Goal: Navigation & Orientation: Find specific page/section

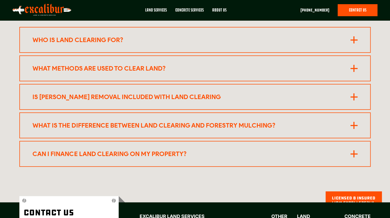
scroll to position [2336, 0]
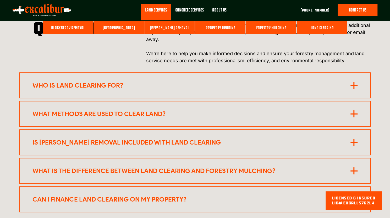
click at [158, 10] on link at bounding box center [156, 12] width 30 height 16
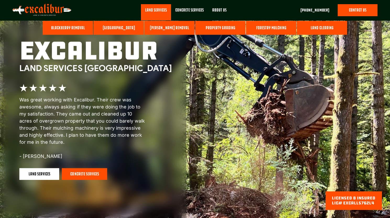
click at [77, 27] on link "Blackberry Removal" at bounding box center [68, 28] width 50 height 14
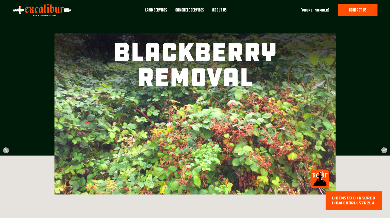
click at [55, 10] on img at bounding box center [42, 10] width 59 height 13
